Goal: Information Seeking & Learning: Learn about a topic

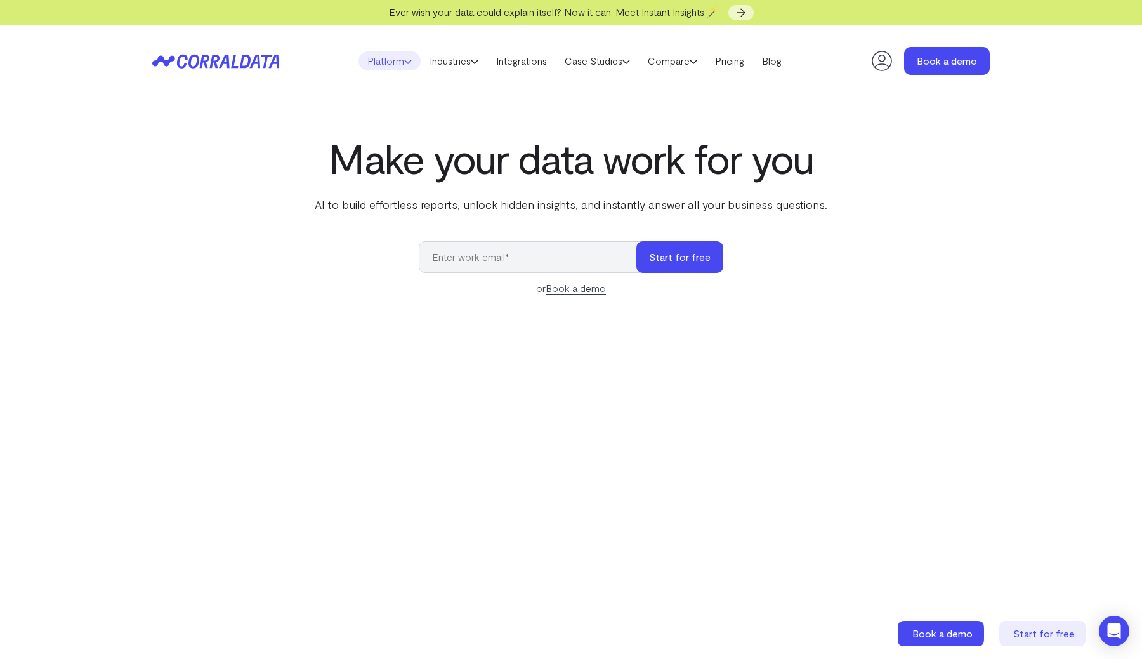
click at [404, 61] on icon at bounding box center [408, 62] width 8 height 8
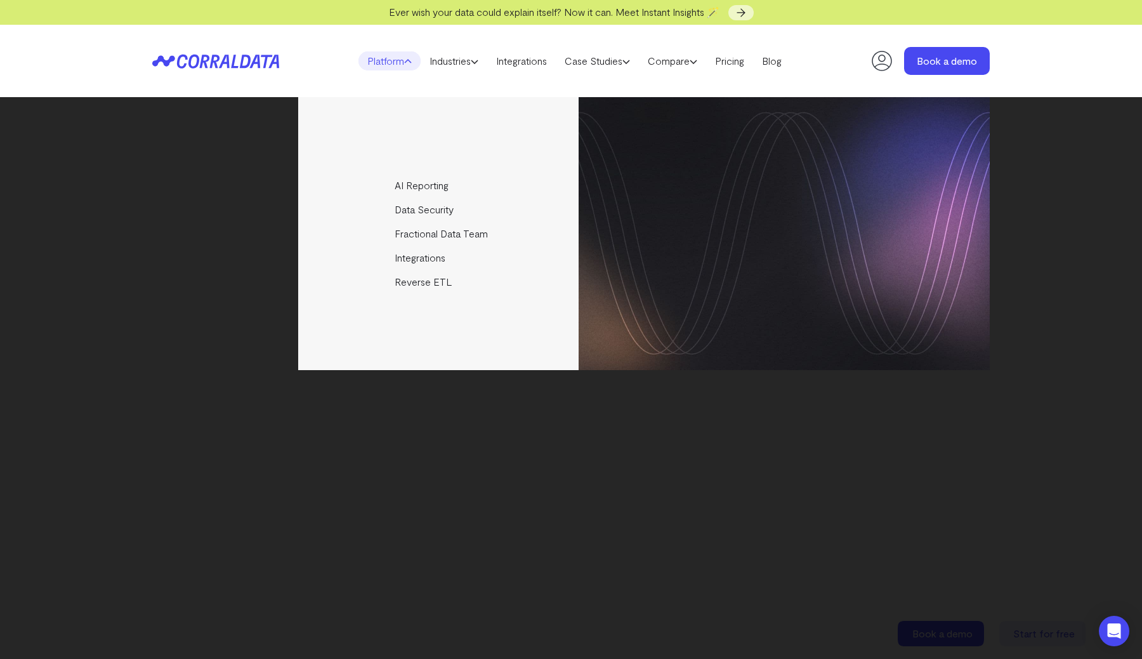
click at [198, 112] on div "AI Reporting Use AI to effortlessly answer any business questions from all your…" at bounding box center [570, 233] width 837 height 273
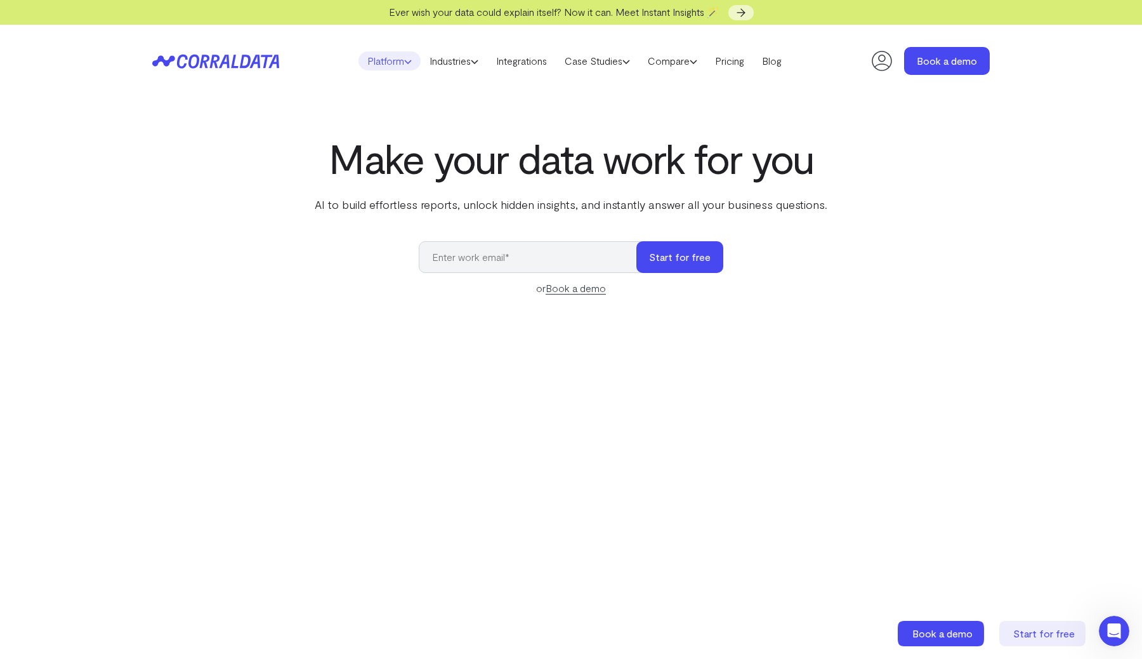
click at [404, 62] on icon at bounding box center [408, 62] width 8 height 8
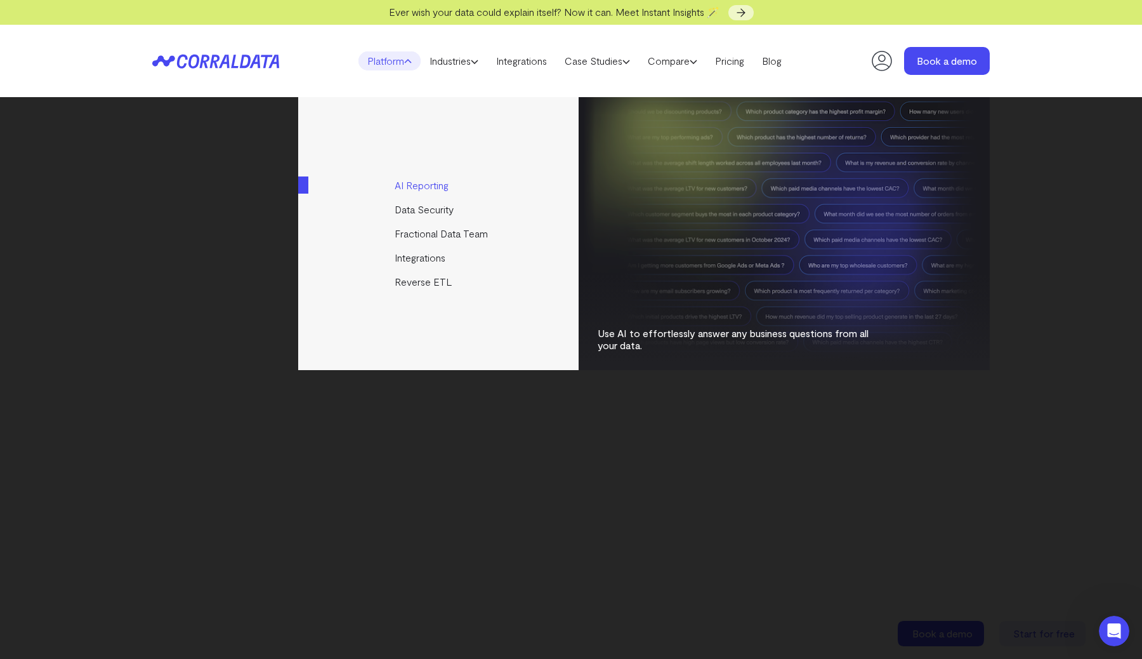
click at [430, 187] on link "AI Reporting" at bounding box center [439, 185] width 282 height 24
